Goal: Task Accomplishment & Management: Use online tool/utility

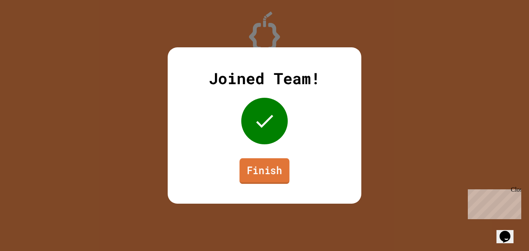
click at [274, 177] on link "Finish" at bounding box center [265, 171] width 50 height 26
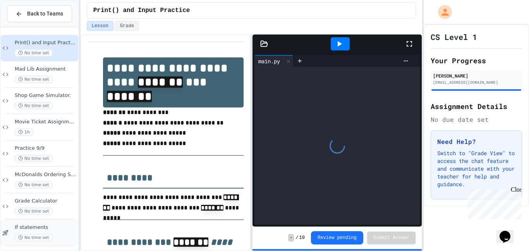
scroll to position [56, 0]
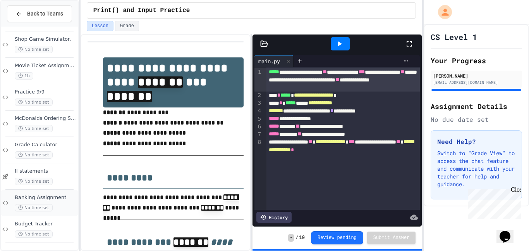
click at [50, 208] on div "No time set" at bounding box center [46, 207] width 62 height 7
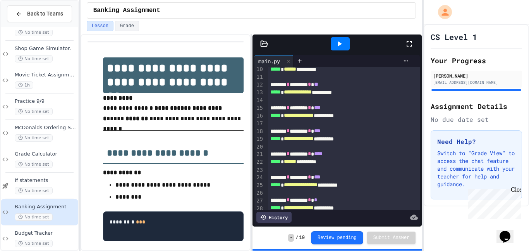
scroll to position [161, 0]
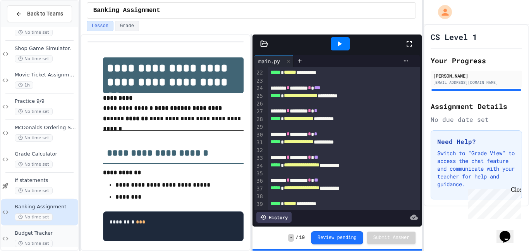
click at [67, 237] on div "Budget Tracker No time set" at bounding box center [46, 238] width 62 height 17
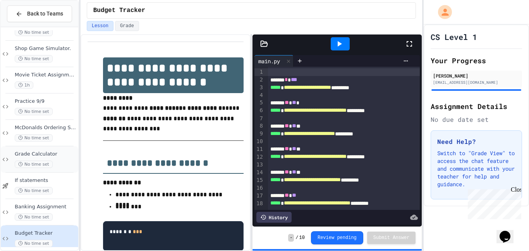
click at [63, 164] on div "No time set" at bounding box center [46, 163] width 62 height 7
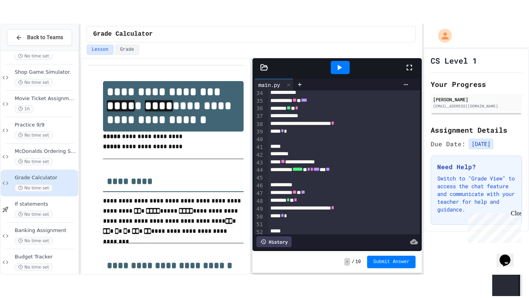
scroll to position [338, 0]
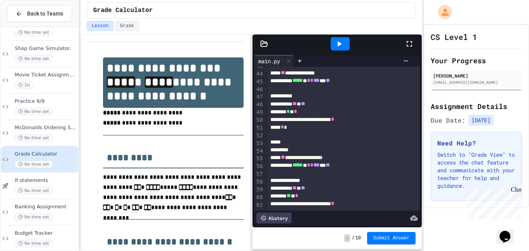
click at [408, 47] on icon at bounding box center [409, 43] width 9 height 9
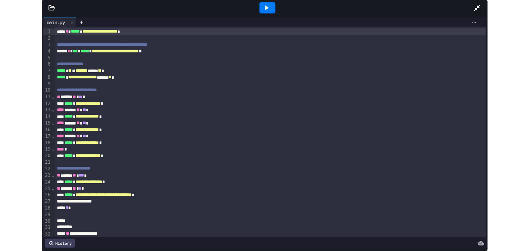
scroll to position [9, 0]
